Goal: Find contact information: Find contact information

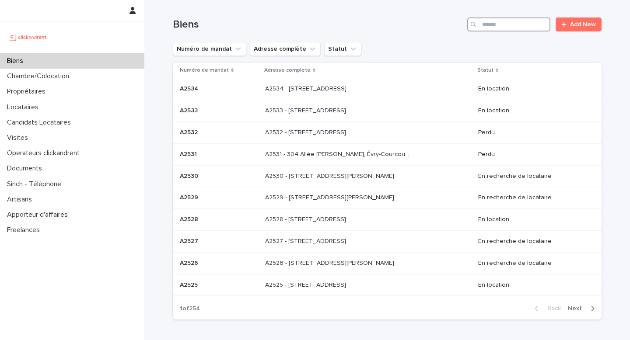
drag, startPoint x: 499, startPoint y: 25, endPoint x: 495, endPoint y: 21, distance: 5.6
click at [499, 25] on input "Search" at bounding box center [508, 24] width 83 height 14
click at [500, 25] on input "Search" at bounding box center [508, 24] width 83 height 14
paste input "*****"
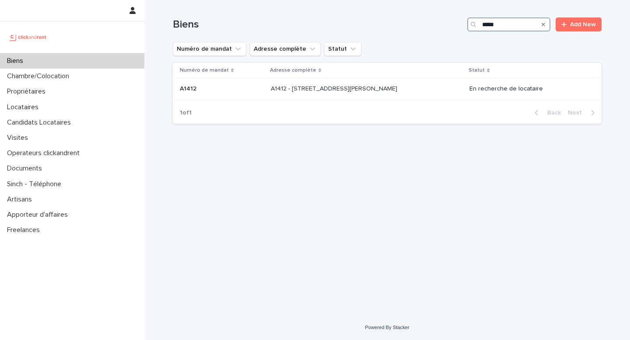
type input "*****"
click at [355, 99] on td "A1412 - [STREET_ADDRESS][PERSON_NAME] 92300 A1412 - [STREET_ADDRESS][PERSON_NAM…" at bounding box center [366, 89] width 199 height 22
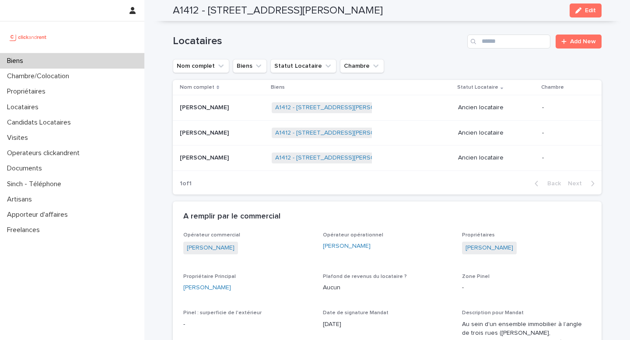
scroll to position [401, 0]
click at [381, 251] on div "[PERSON_NAME]" at bounding box center [387, 245] width 129 height 9
copy link "[PERSON_NAME]"
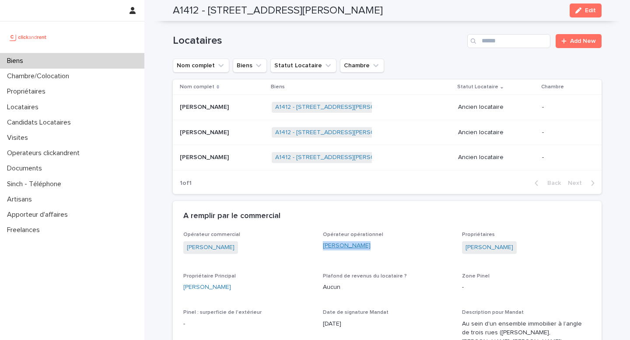
click at [356, 251] on link "[PERSON_NAME]" at bounding box center [347, 245] width 48 height 9
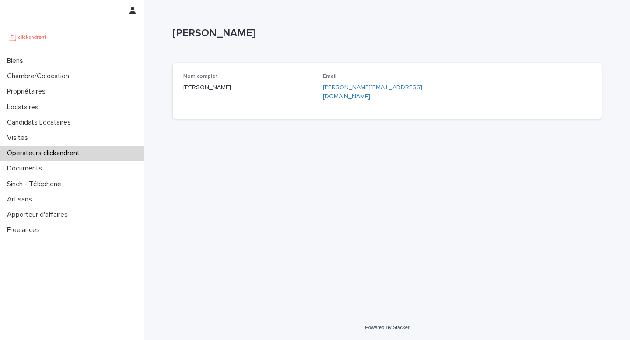
click at [428, 86] on p "[PERSON_NAME][EMAIL_ADDRESS][DOMAIN_NAME]" at bounding box center [387, 92] width 129 height 18
copy div "[PERSON_NAME][EMAIL_ADDRESS][DOMAIN_NAME]"
click at [209, 91] on p "[PERSON_NAME]" at bounding box center [247, 87] width 129 height 9
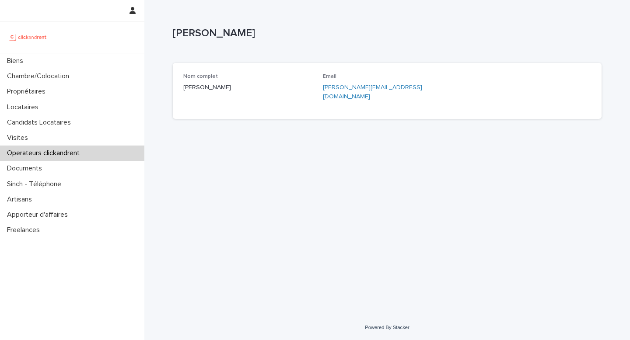
click at [209, 91] on p "[PERSON_NAME]" at bounding box center [247, 87] width 129 height 9
click at [208, 91] on p "[PERSON_NAME]" at bounding box center [247, 87] width 129 height 9
copy p "[PERSON_NAME]"
